Goal: Task Accomplishment & Management: Manage account settings

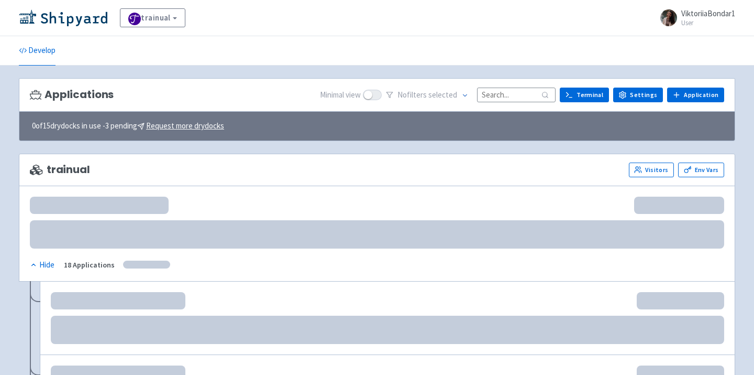
click at [506, 93] on input at bounding box center [516, 94] width 79 height 14
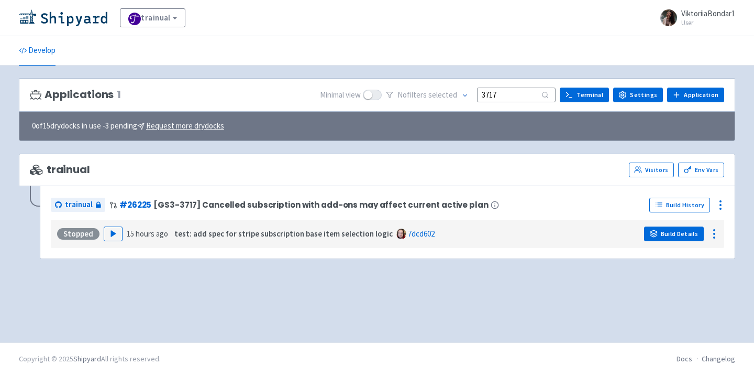
type input "3717"
click at [689, 234] on link "Build Details" at bounding box center [674, 233] width 60 height 15
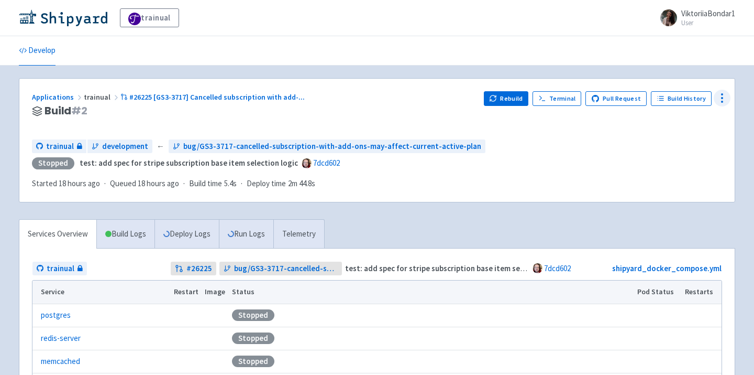
click at [720, 94] on icon at bounding box center [722, 98] width 13 height 13
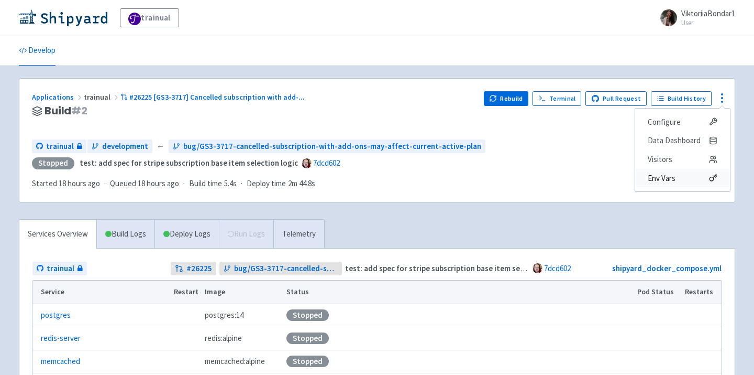
click at [681, 177] on span "Env Vars" at bounding box center [683, 178] width 70 height 15
click at [507, 95] on button "Rebuild" at bounding box center [506, 98] width 45 height 15
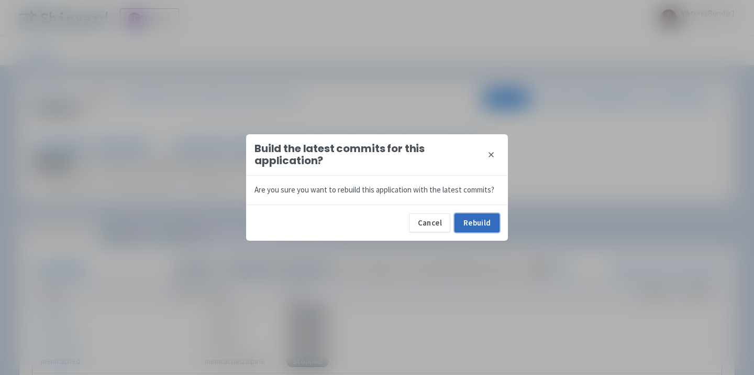
click at [476, 222] on button "Rebuild" at bounding box center [477, 222] width 45 height 19
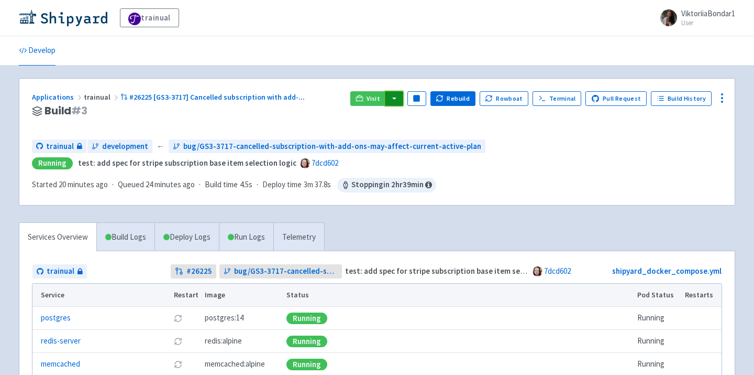
click at [401, 98] on button "button" at bounding box center [395, 98] width 18 height 15
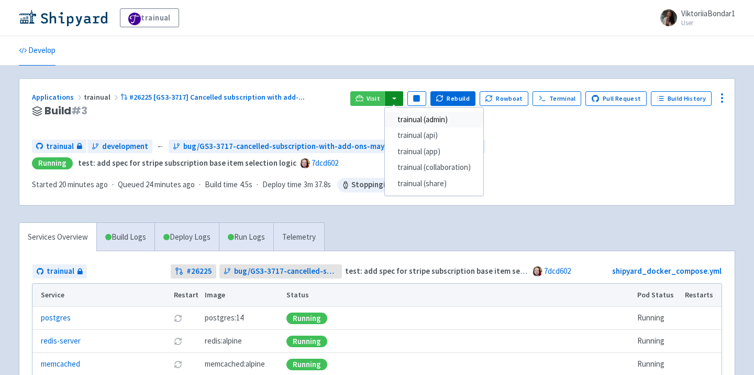
click at [415, 114] on link "trainual (admin)" at bounding box center [434, 120] width 98 height 16
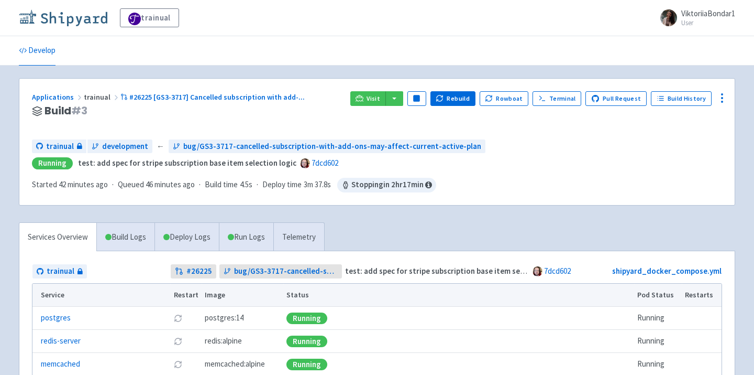
click at [70, 16] on img at bounding box center [63, 17] width 89 height 17
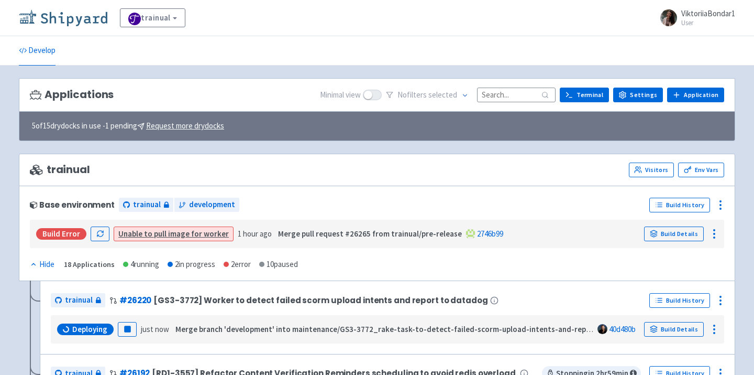
click at [74, 13] on img at bounding box center [63, 17] width 89 height 17
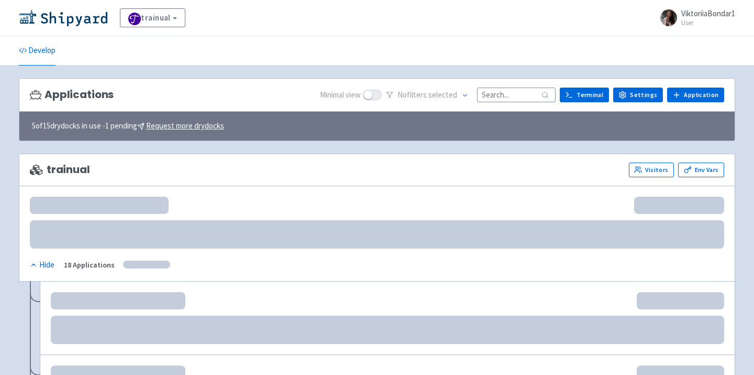
click at [508, 94] on input at bounding box center [516, 94] width 79 height 14
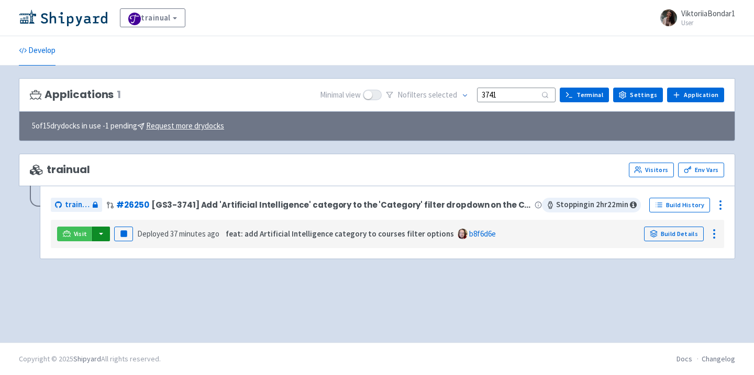
type input "3741"
click at [99, 238] on button "button" at bounding box center [101, 233] width 18 height 15
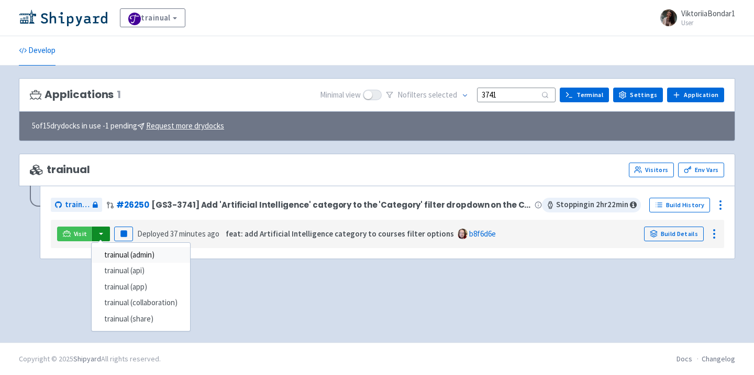
click at [116, 256] on link "trainual (admin)" at bounding box center [141, 255] width 98 height 16
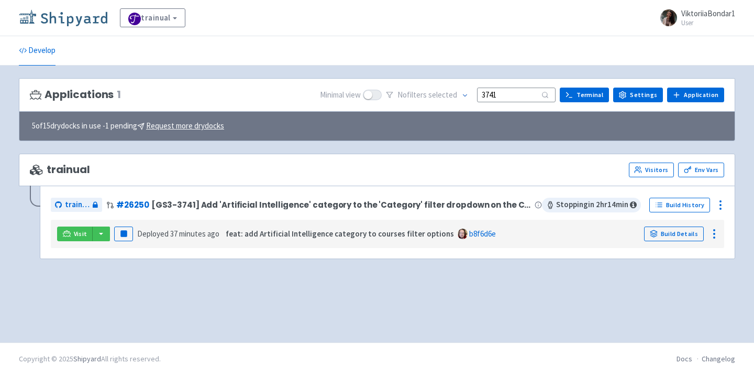
click at [84, 9] on img at bounding box center [63, 17] width 89 height 17
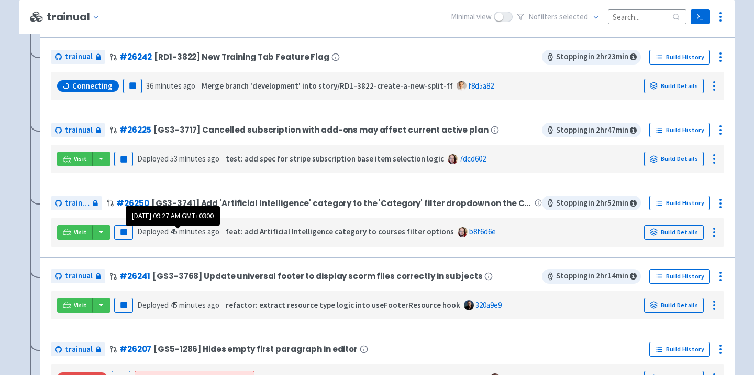
scroll to position [395, 0]
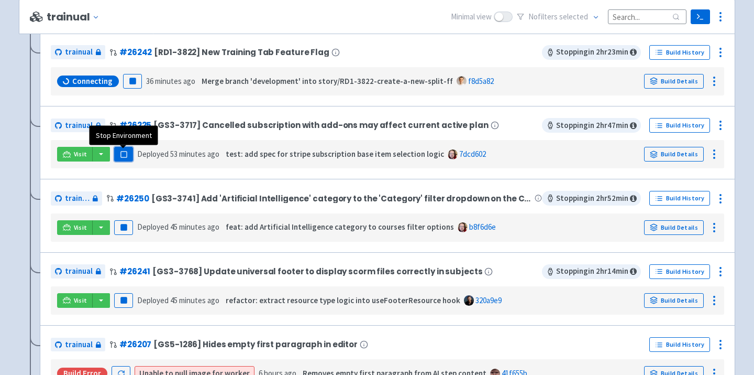
click at [127, 158] on button "Pause" at bounding box center [123, 154] width 19 height 15
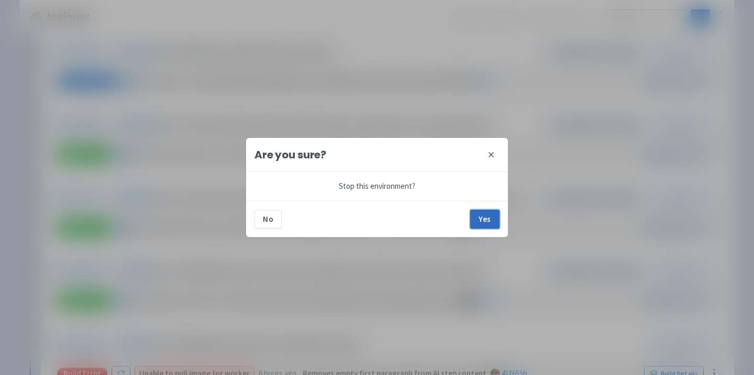
click at [478, 220] on button "Yes" at bounding box center [484, 219] width 29 height 19
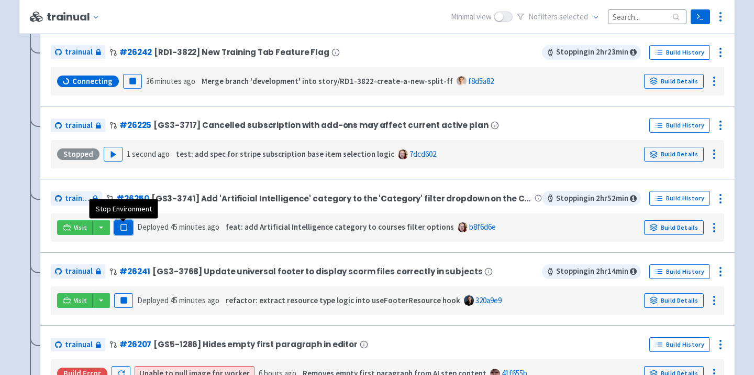
click at [129, 232] on button "Pause" at bounding box center [123, 227] width 19 height 15
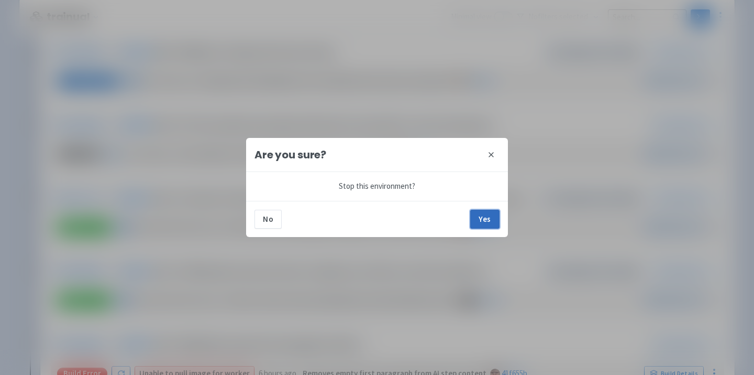
click at [487, 217] on button "Yes" at bounding box center [484, 219] width 29 height 19
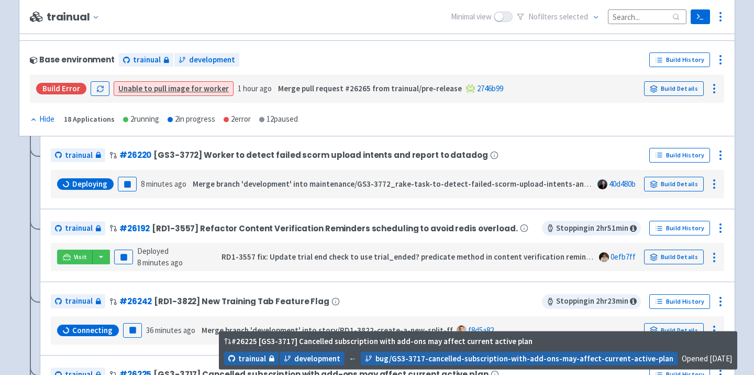
scroll to position [123, 0]
